Goal: Task Accomplishment & Management: Complete application form

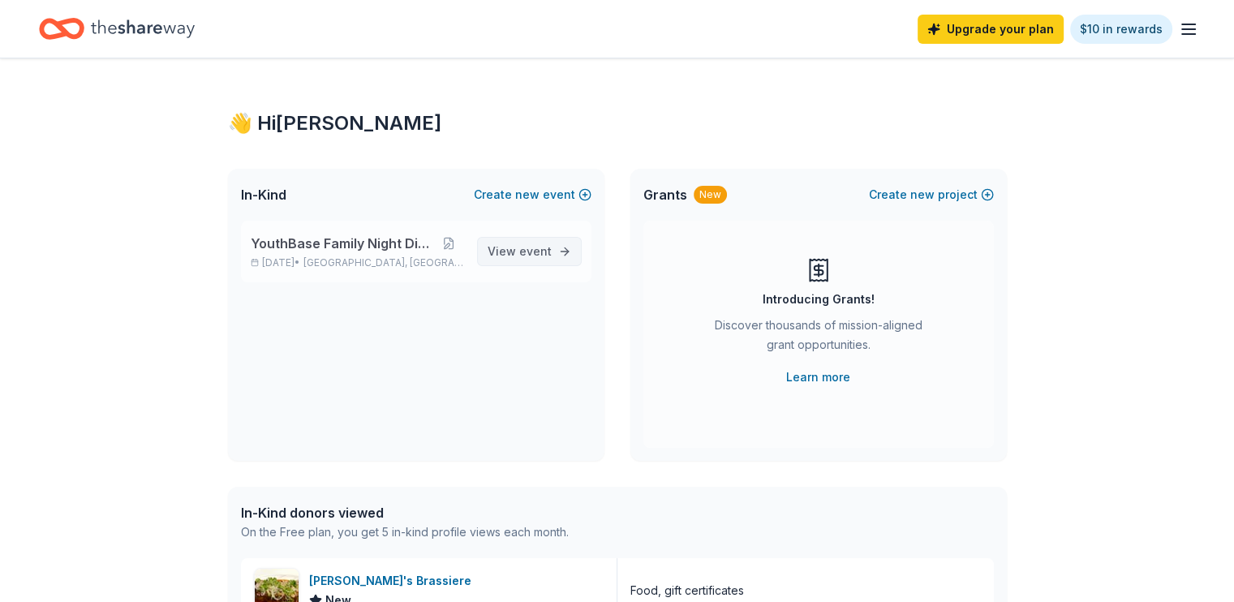
click at [519, 252] on span "View event" at bounding box center [520, 251] width 64 height 19
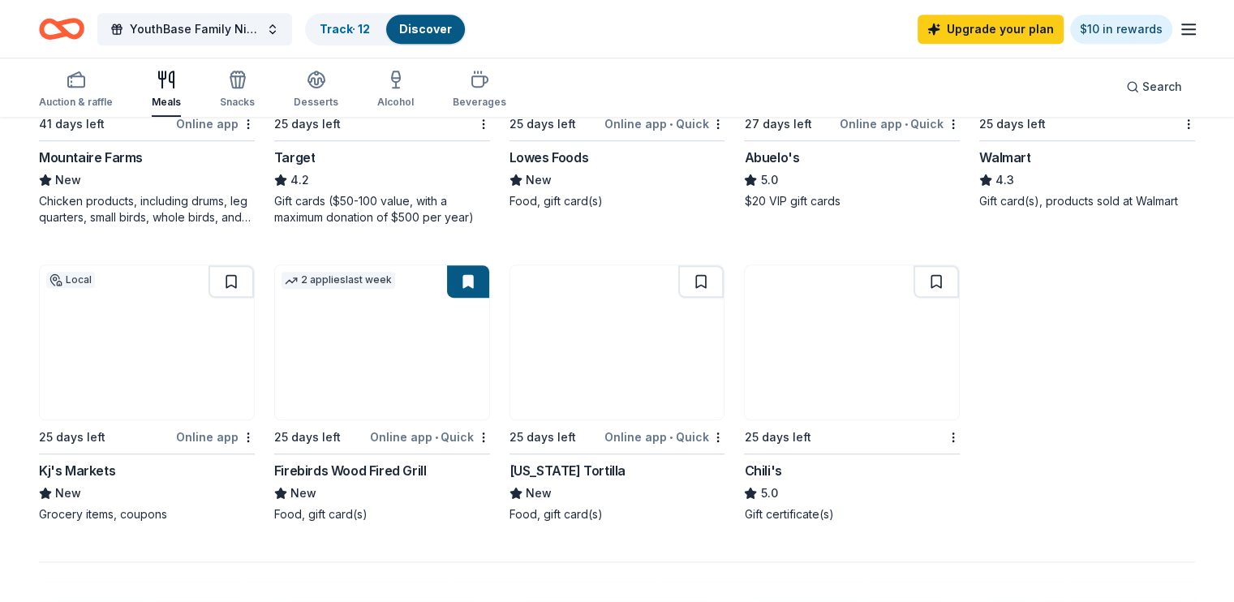
scroll to position [976, 0]
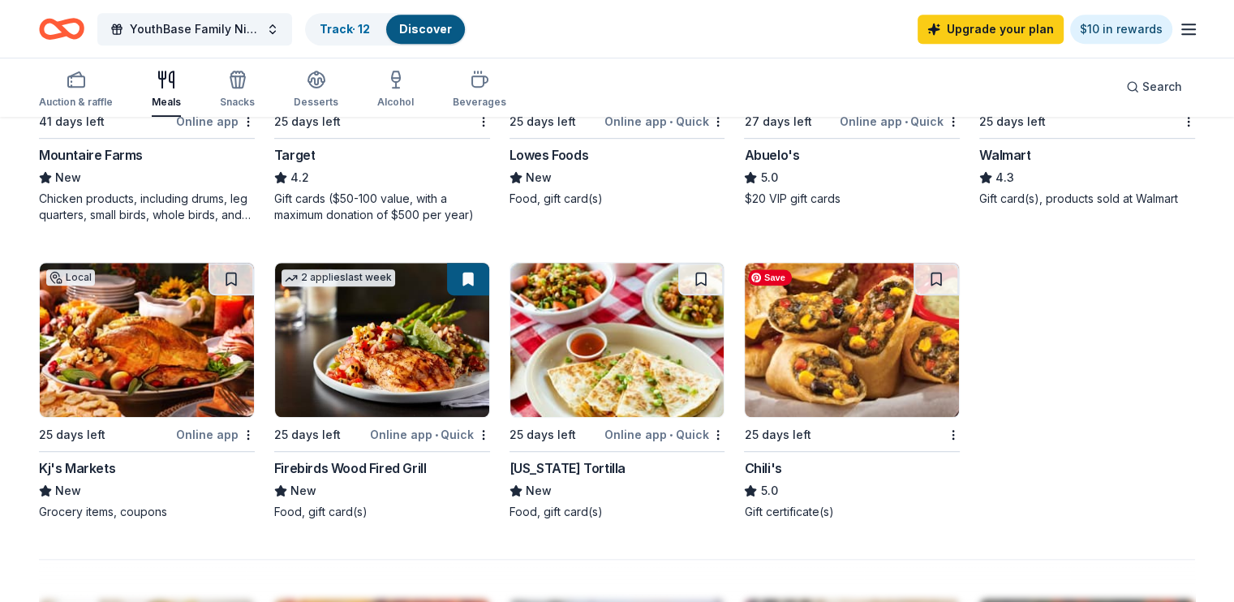
click at [868, 355] on img at bounding box center [852, 340] width 214 height 154
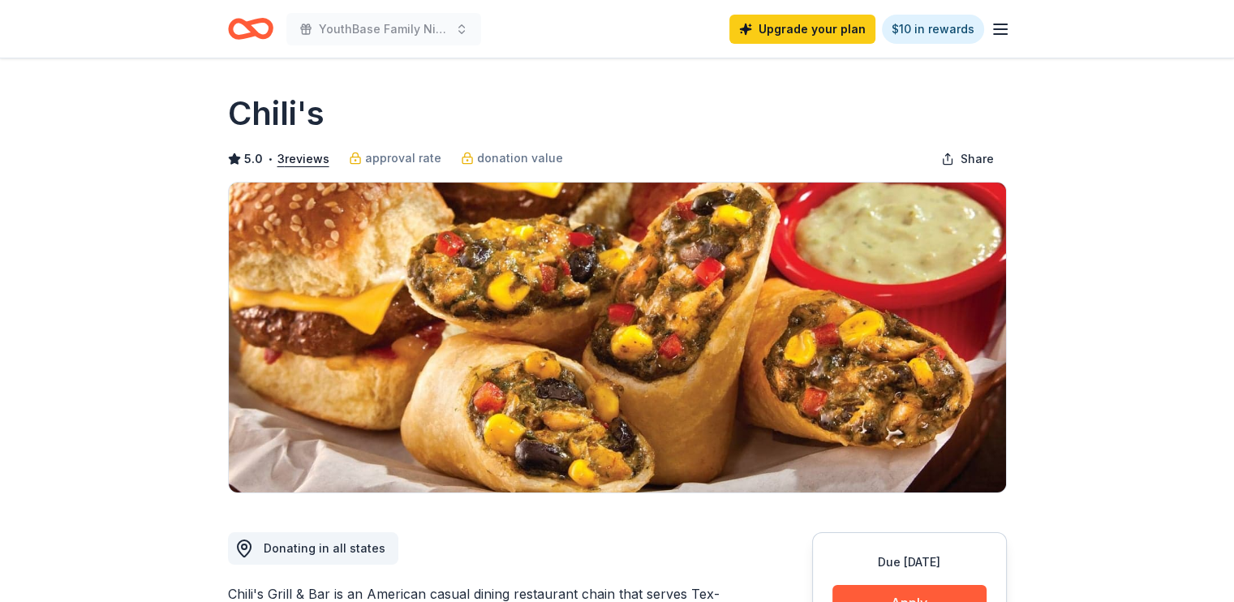
click at [965, 589] on button "Apply" at bounding box center [910, 603] width 154 height 36
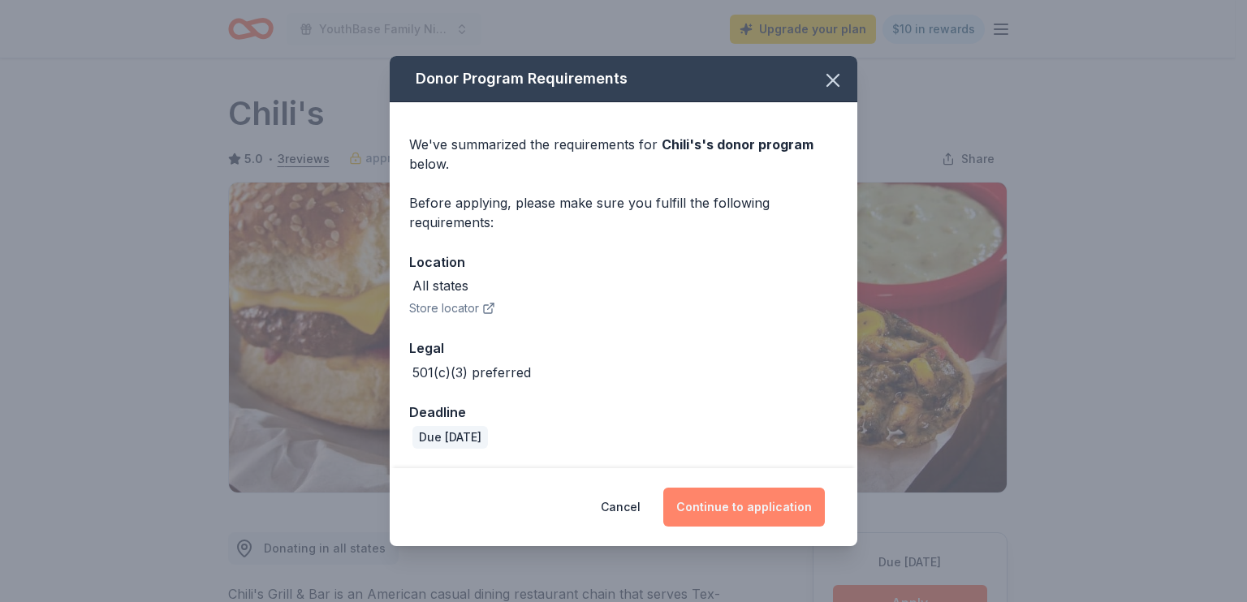
click at [754, 497] on button "Continue to application" at bounding box center [744, 507] width 162 height 39
